Goal: Task Accomplishment & Management: Use online tool/utility

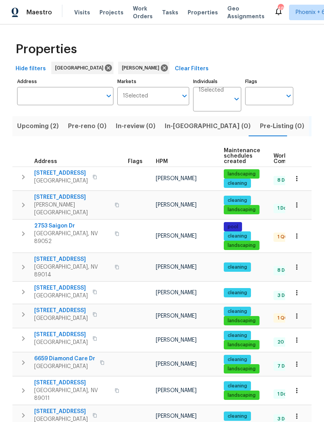
click at [301, 230] on button "button" at bounding box center [296, 236] width 17 height 17
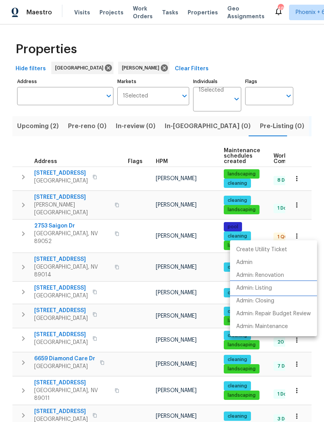
click at [268, 288] on p "Admin: Listing" at bounding box center [254, 288] width 36 height 8
click at [214, 140] on div at bounding box center [162, 211] width 324 height 422
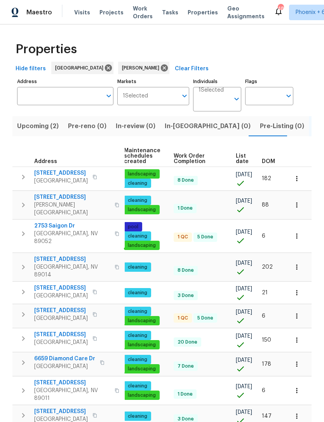
scroll to position [0, 100]
click at [271, 162] on span "DOM" at bounding box center [268, 161] width 13 height 5
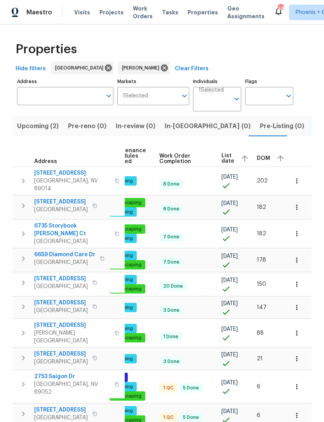
scroll to position [0, 113]
click at [261, 158] on span "DOM" at bounding box center [263, 158] width 13 height 5
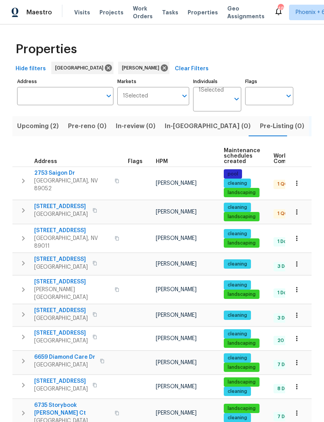
click at [295, 237] on icon "button" at bounding box center [297, 239] width 8 height 8
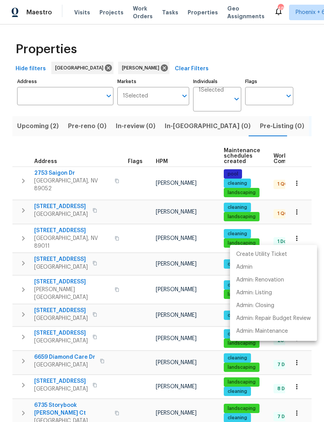
click at [298, 211] on div at bounding box center [162, 211] width 324 height 422
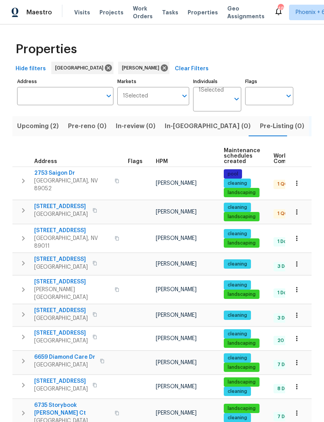
click at [296, 211] on icon "button" at bounding box center [297, 212] width 8 height 8
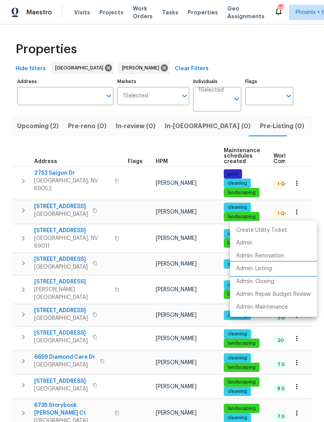
click at [267, 265] on p "Admin: Listing" at bounding box center [254, 269] width 36 height 8
click at [312, 120] on div at bounding box center [162, 211] width 324 height 422
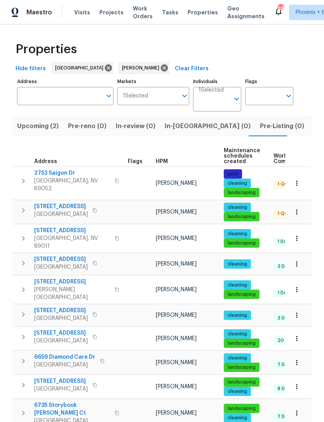
click at [298, 238] on icon "button" at bounding box center [297, 239] width 8 height 8
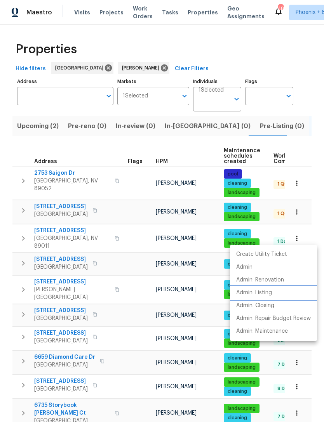
click at [267, 292] on p "Admin: Listing" at bounding box center [254, 293] width 36 height 8
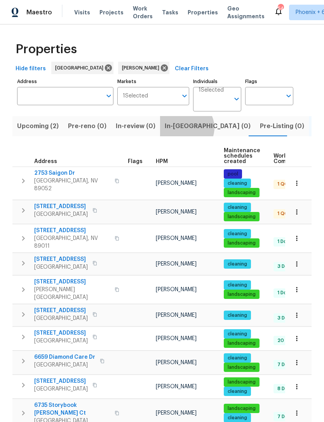
click at [181, 129] on span "In-[GEOGRAPHIC_DATA] (0)" at bounding box center [208, 126] width 86 height 11
